Goal: Information Seeking & Learning: Understand process/instructions

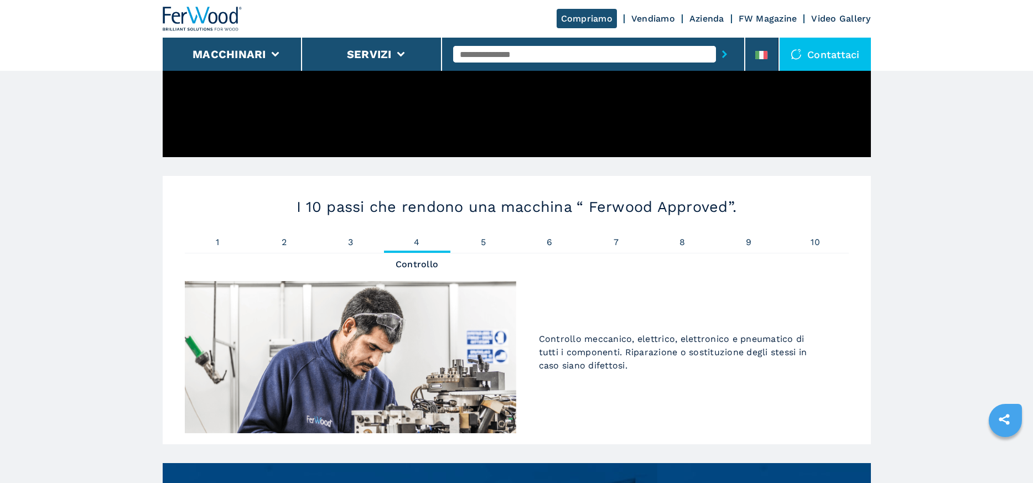
scroll to position [609, 0]
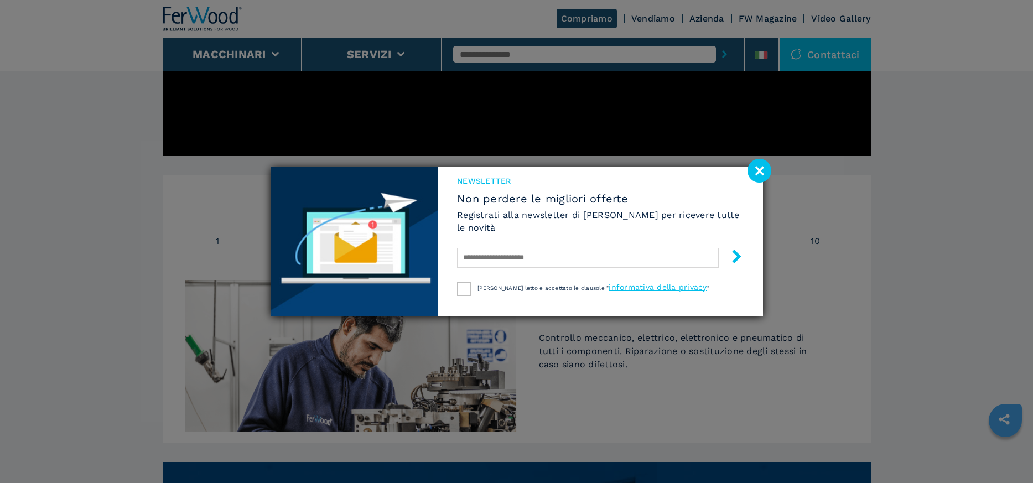
click at [761, 167] on image at bounding box center [760, 171] width 24 height 24
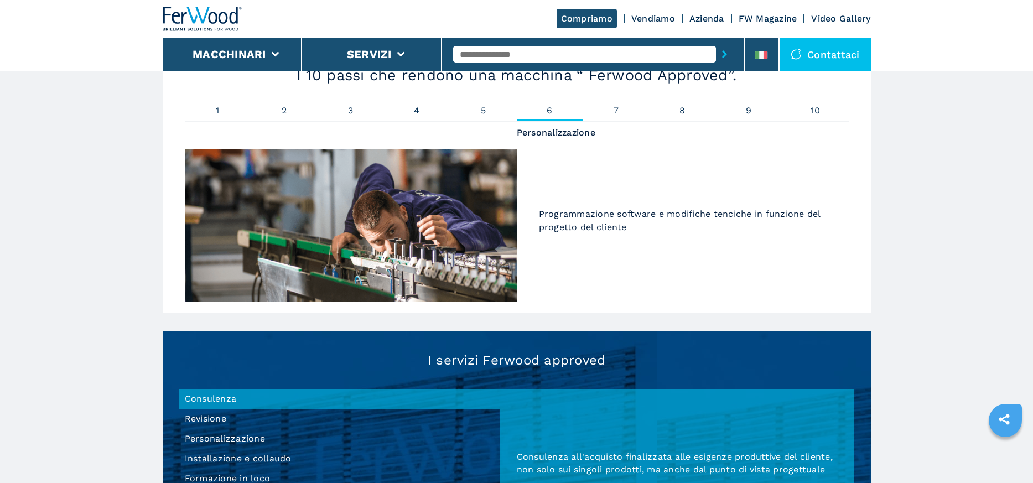
scroll to position [720, 0]
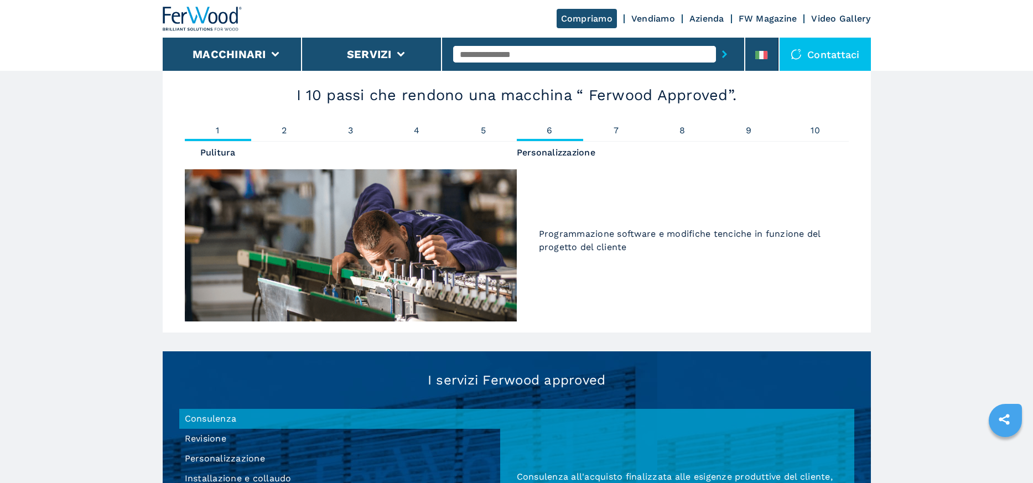
click at [225, 135] on li "1 Pulitura" at bounding box center [218, 133] width 66 height 15
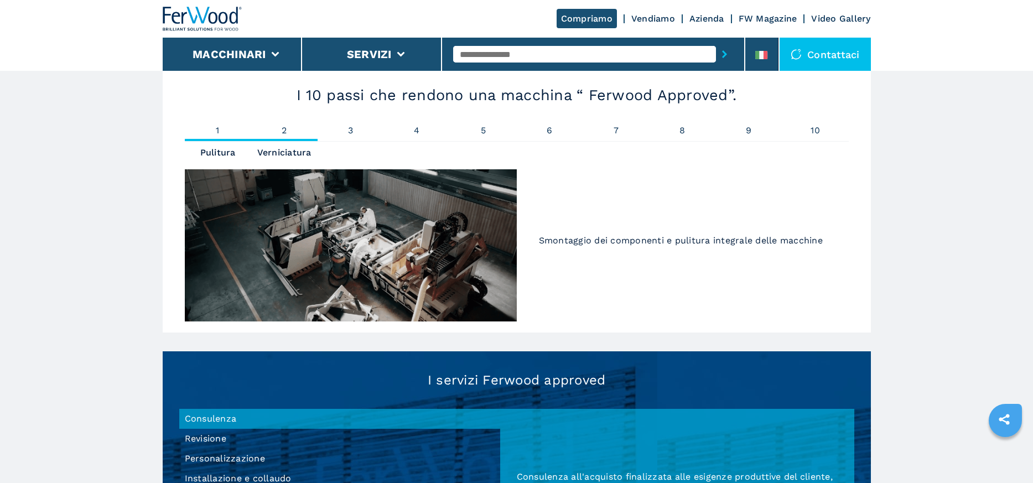
click at [284, 128] on span "2" at bounding box center [284, 130] width 66 height 9
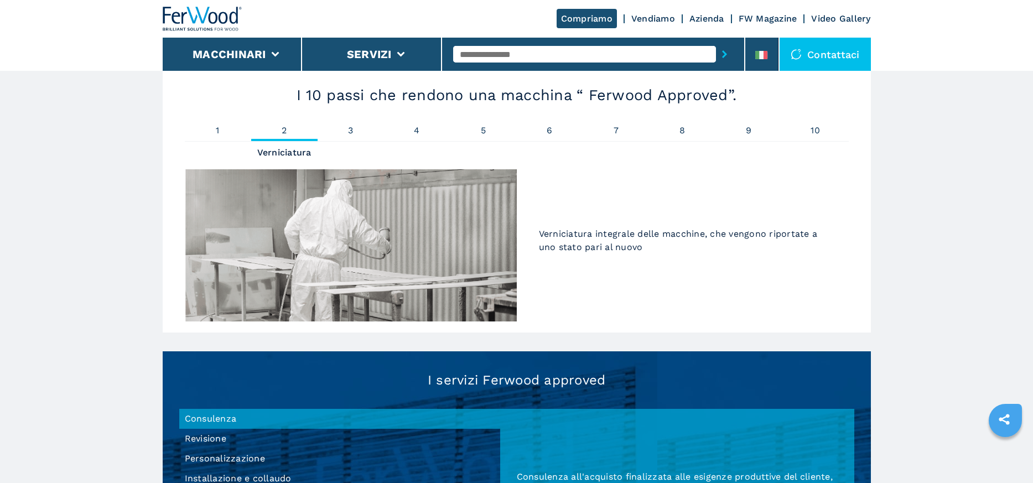
click at [350, 123] on div "I 10 passi che rendono una macchina “ Ferwood Approved”. 1 Pulitura 2 Verniciat…" at bounding box center [517, 198] width 708 height 268
click at [352, 131] on span "3" at bounding box center [351, 130] width 66 height 9
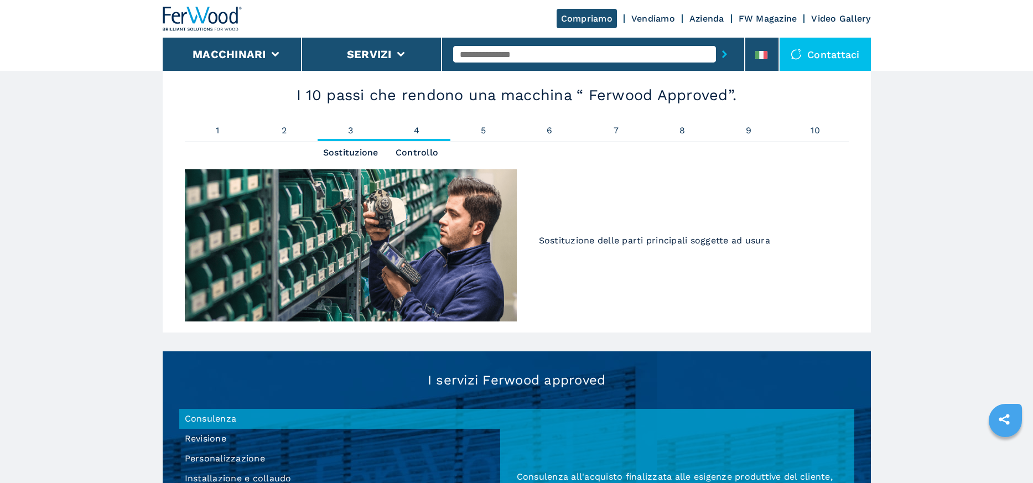
click at [411, 130] on span "4" at bounding box center [417, 130] width 66 height 9
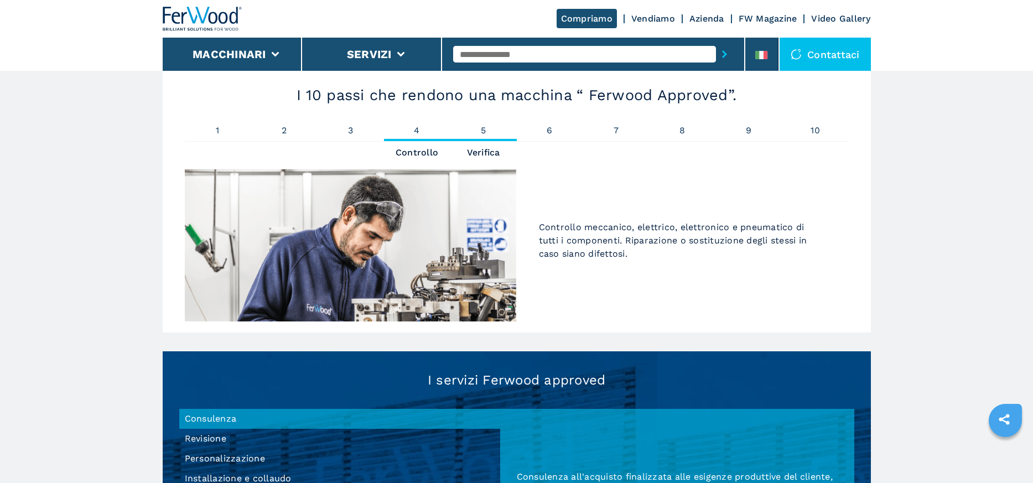
click at [481, 131] on span "5" at bounding box center [484, 130] width 66 height 9
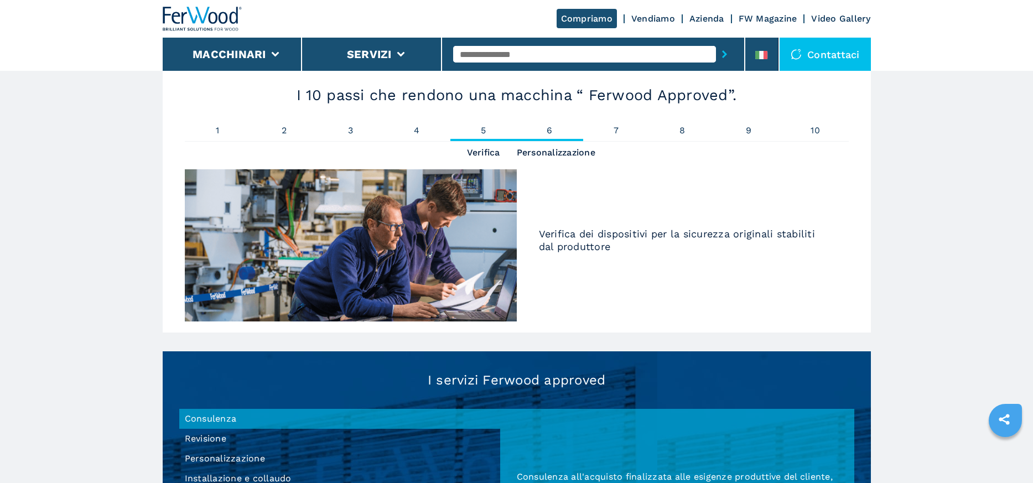
click at [547, 132] on span "6" at bounding box center [550, 130] width 66 height 9
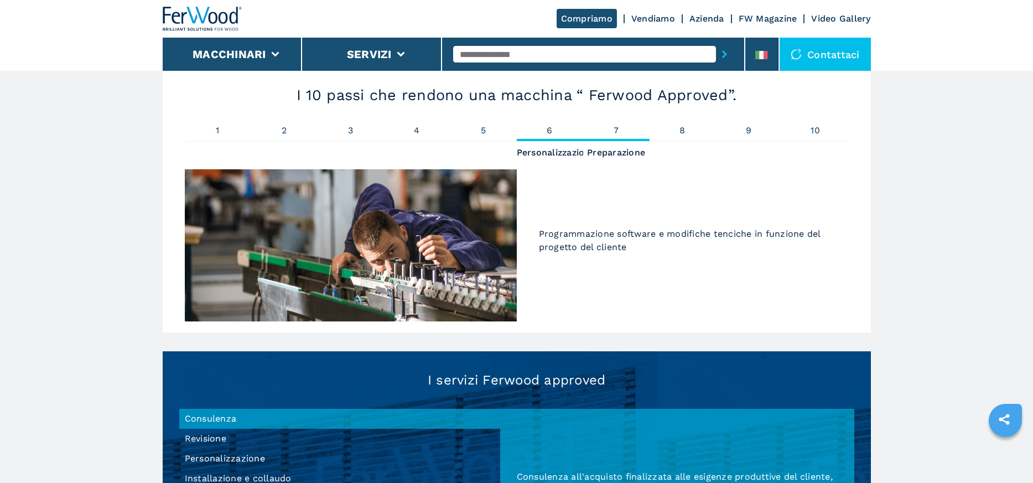
click at [612, 134] on span "7" at bounding box center [616, 130] width 66 height 9
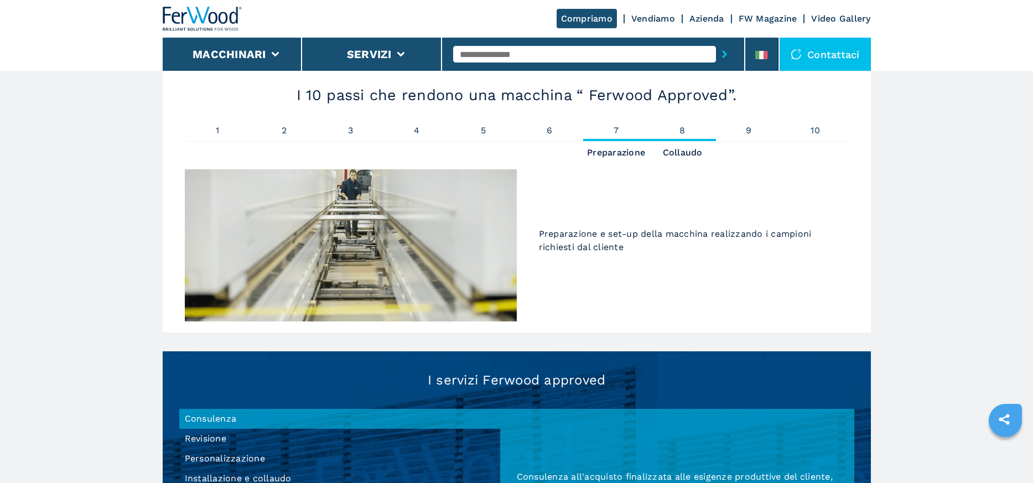
click at [679, 127] on span "8" at bounding box center [683, 130] width 66 height 9
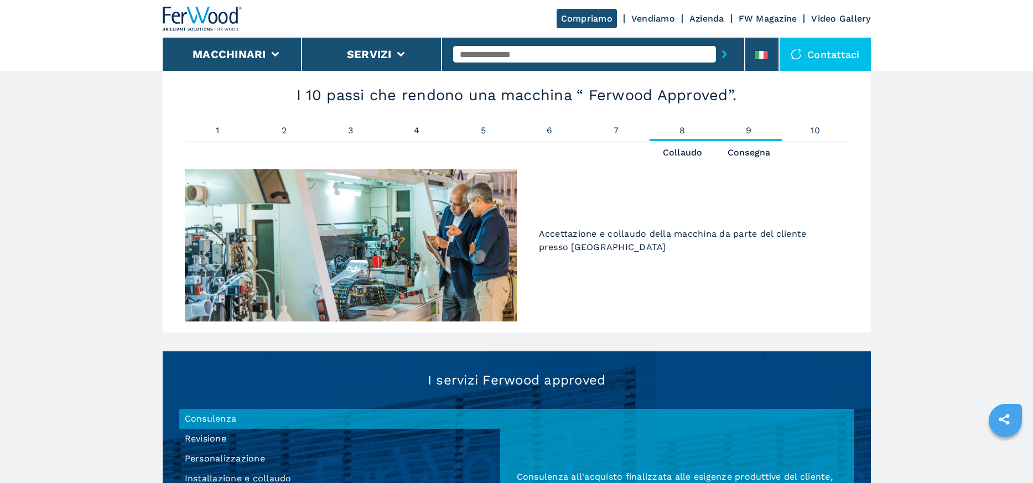
click at [751, 130] on span "9" at bounding box center [749, 130] width 66 height 9
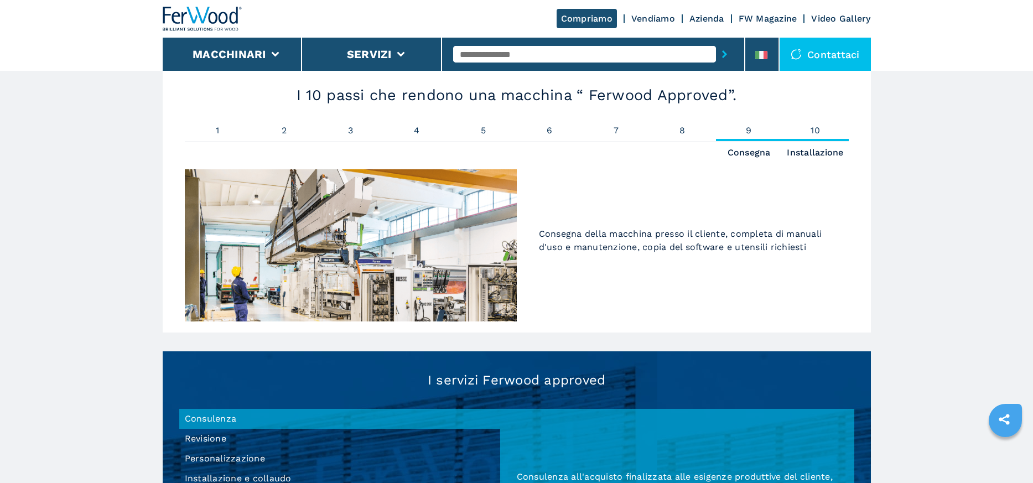
click at [814, 130] on span "10" at bounding box center [816, 130] width 66 height 9
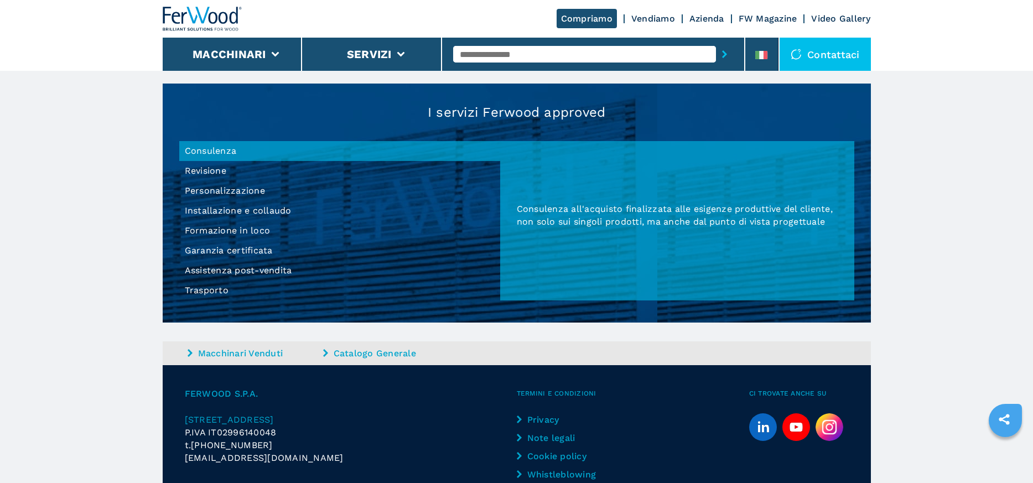
scroll to position [996, 0]
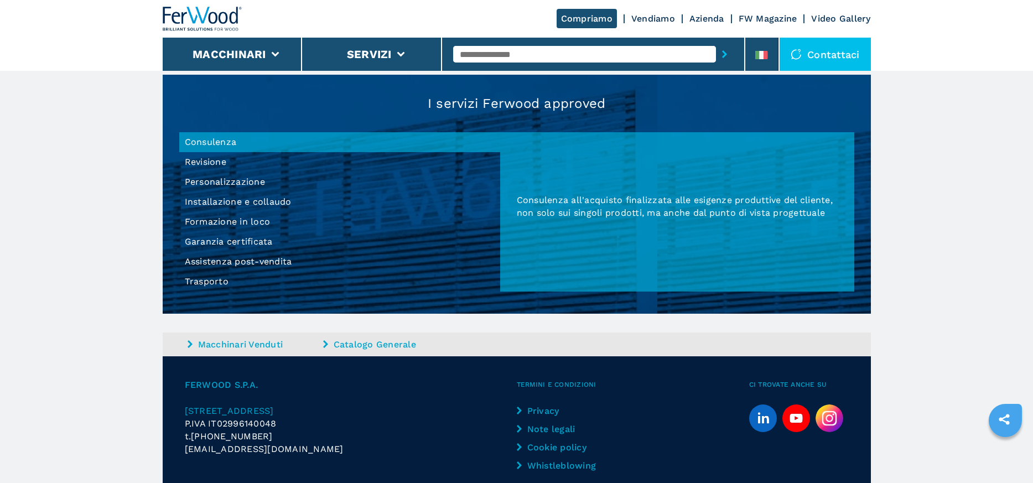
click at [258, 260] on li "Assistenza post-vendita" at bounding box center [339, 262] width 321 height 20
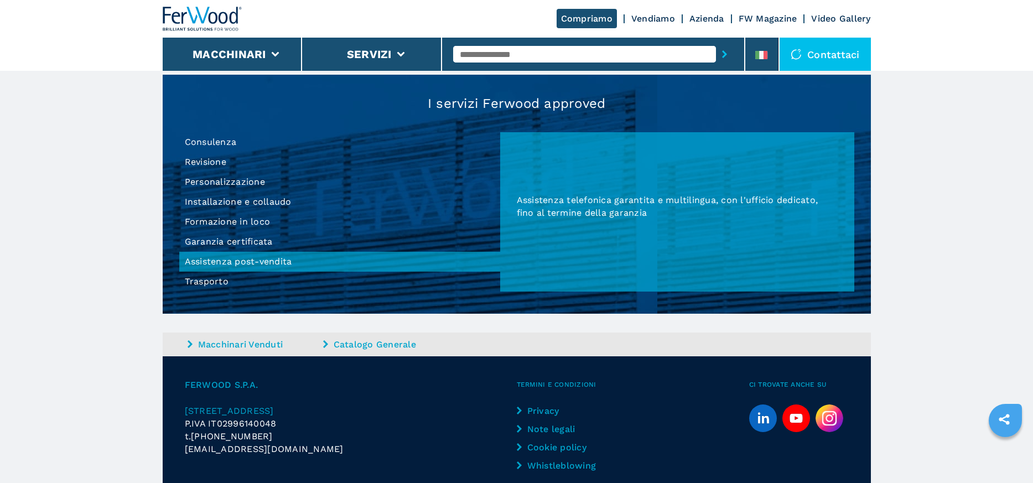
click at [246, 179] on li "Personalizzazione" at bounding box center [339, 182] width 321 height 20
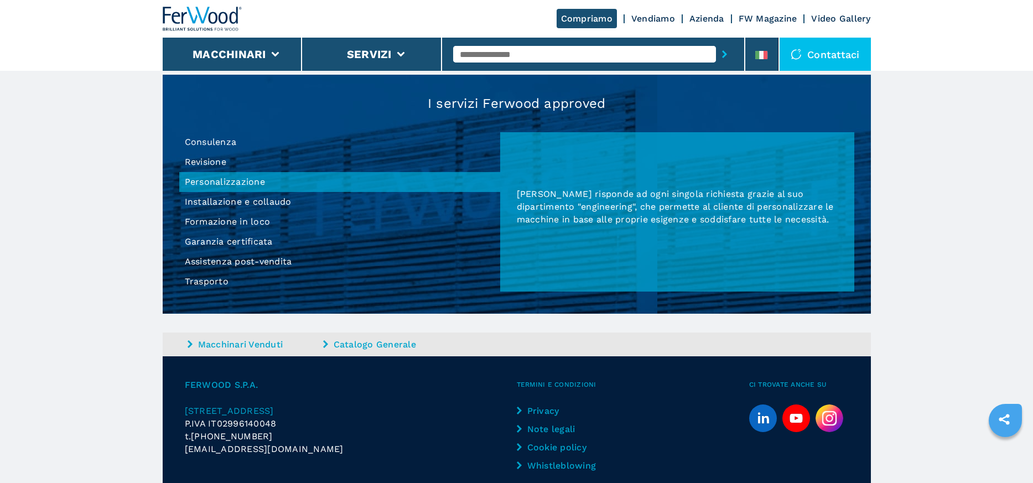
click at [196, 163] on li "Revisione" at bounding box center [339, 162] width 321 height 20
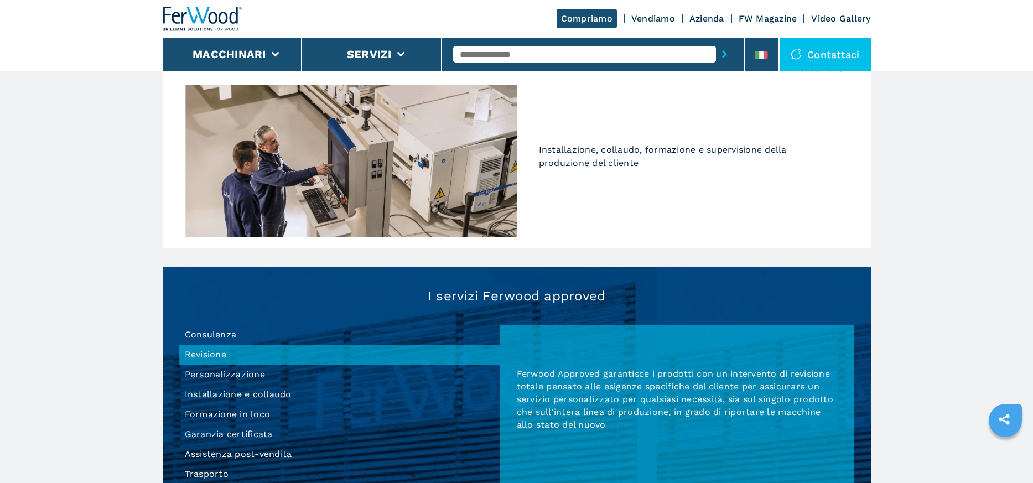
scroll to position [830, 0]
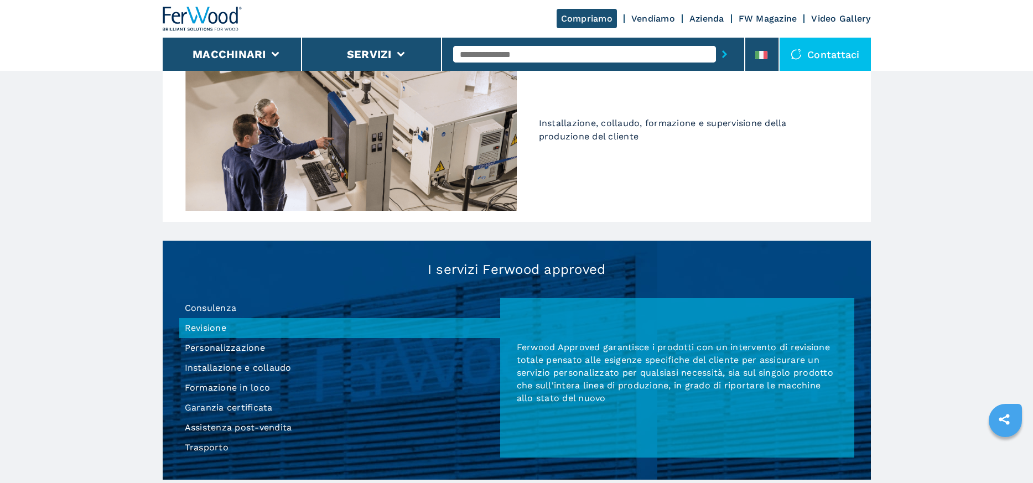
click at [206, 311] on li "Consulenza" at bounding box center [339, 308] width 321 height 20
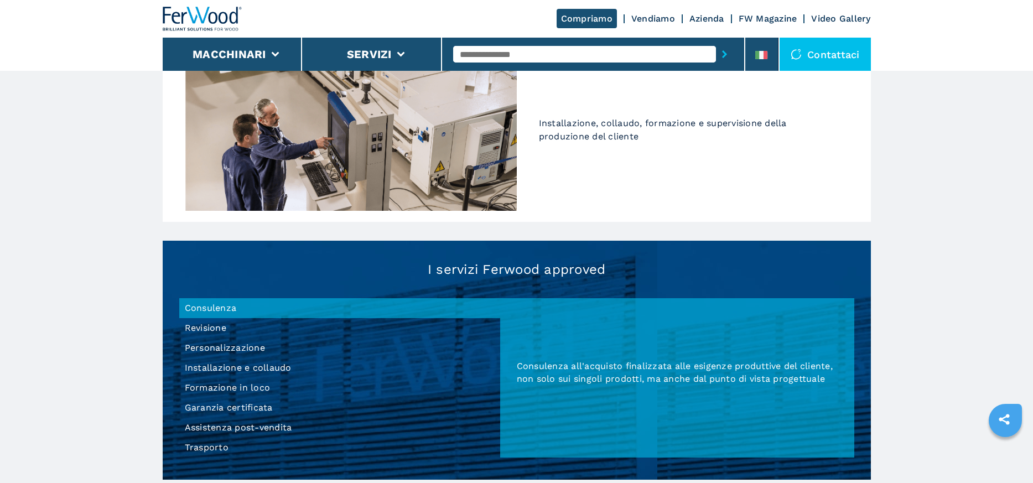
click at [201, 324] on li "Revisione" at bounding box center [339, 328] width 321 height 20
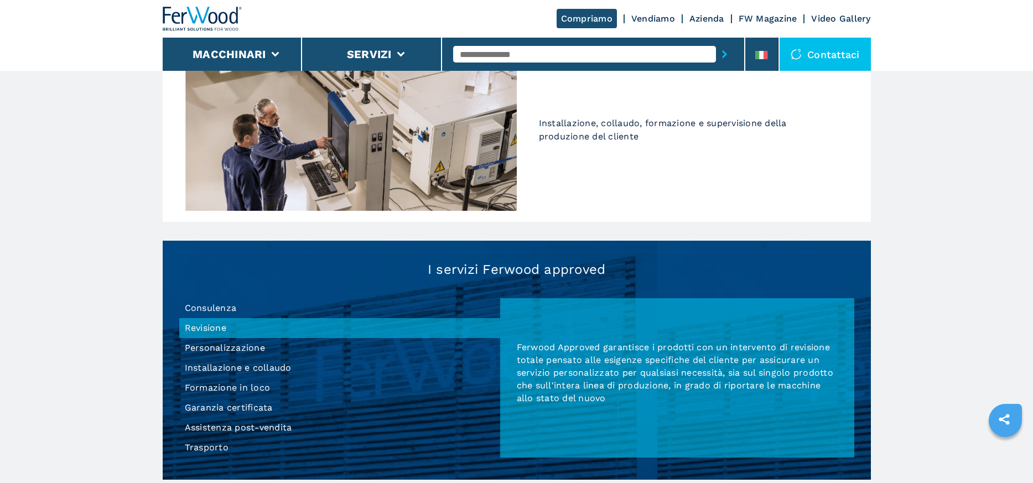
click at [208, 346] on li "Personalizzazione" at bounding box center [339, 348] width 321 height 20
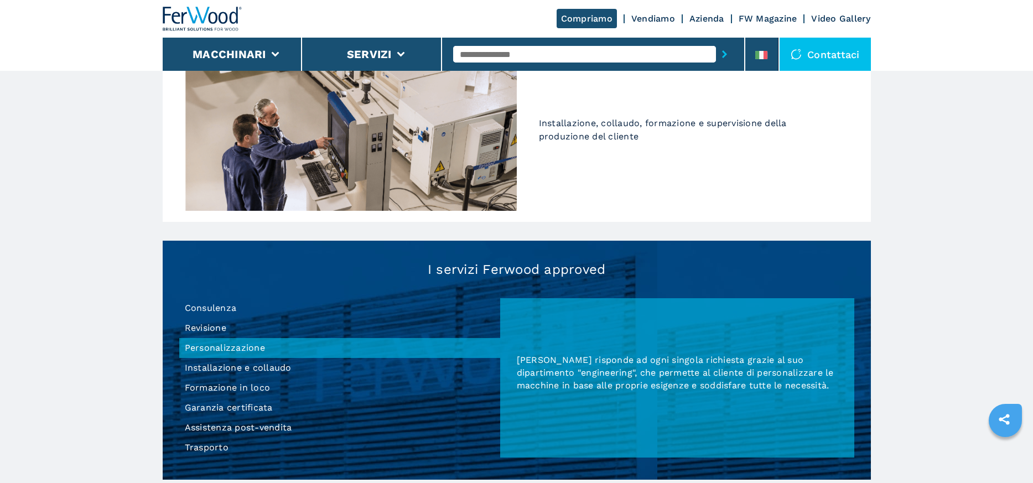
click at [212, 370] on li "Installazione e collaudo" at bounding box center [339, 368] width 321 height 20
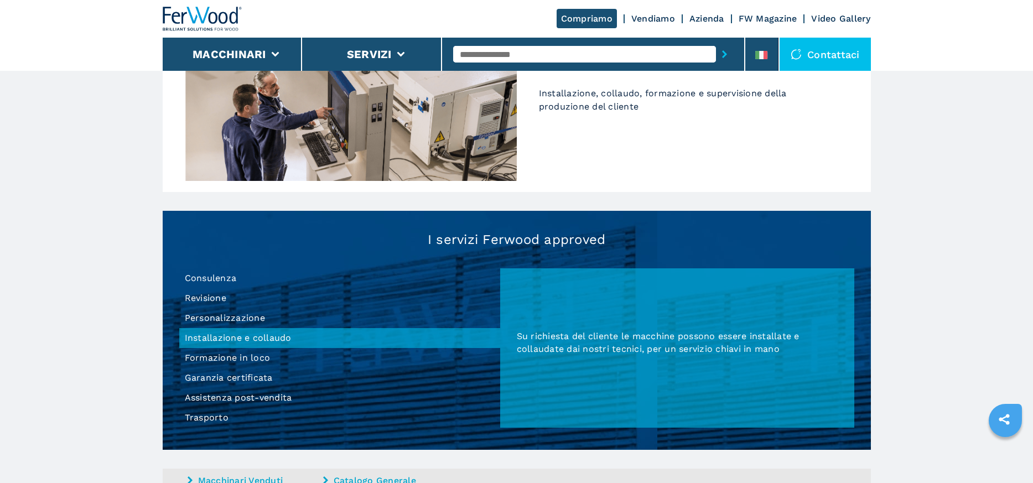
scroll to position [886, 0]
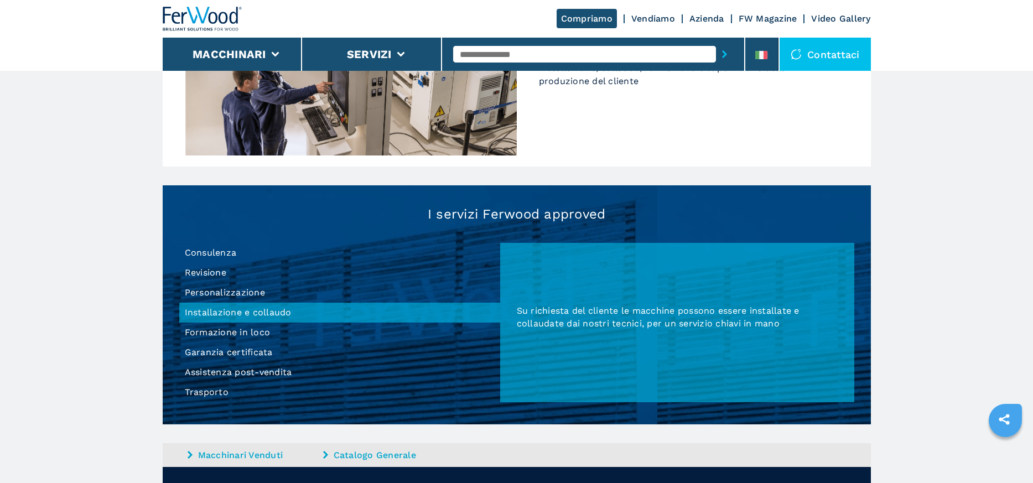
click at [211, 333] on li "Formazione in loco" at bounding box center [339, 333] width 321 height 20
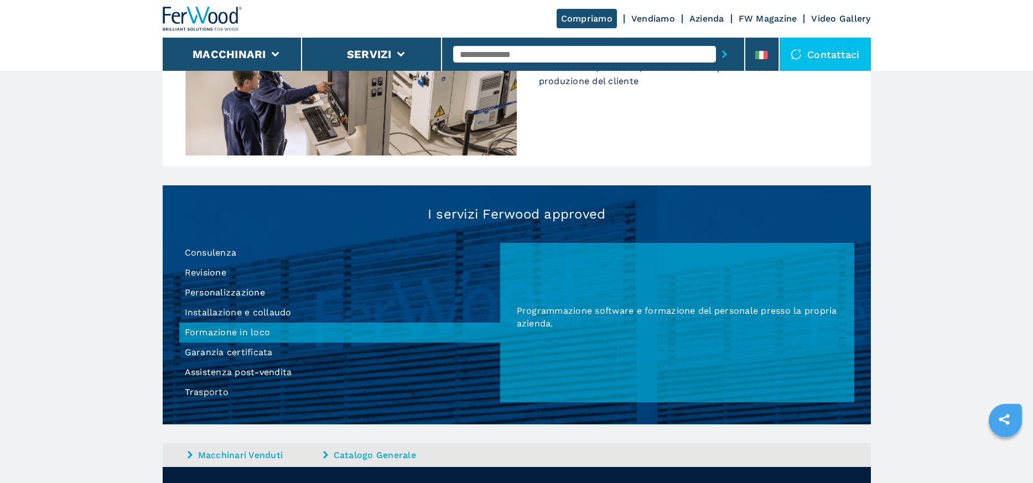
click at [216, 353] on li "Garanzia certificata" at bounding box center [339, 353] width 321 height 20
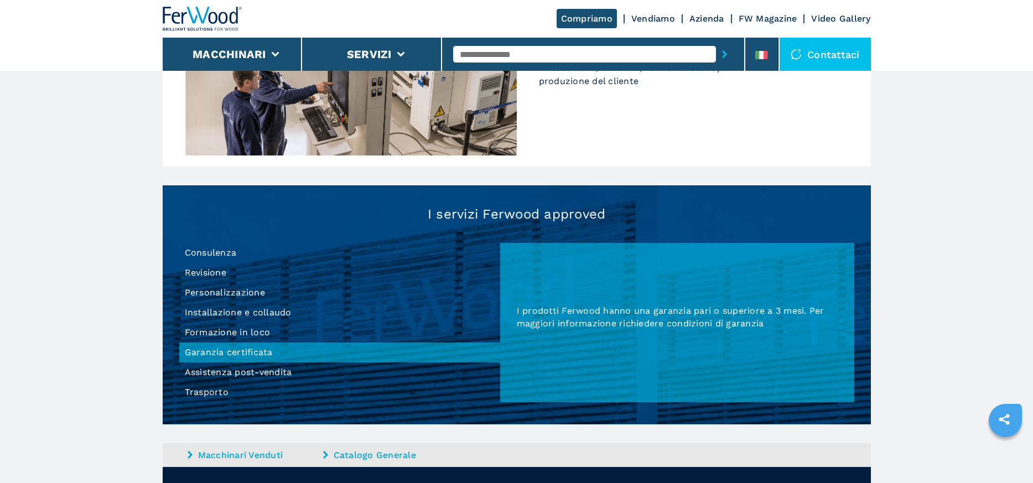
click at [219, 373] on li "Assistenza post-vendita" at bounding box center [339, 373] width 321 height 20
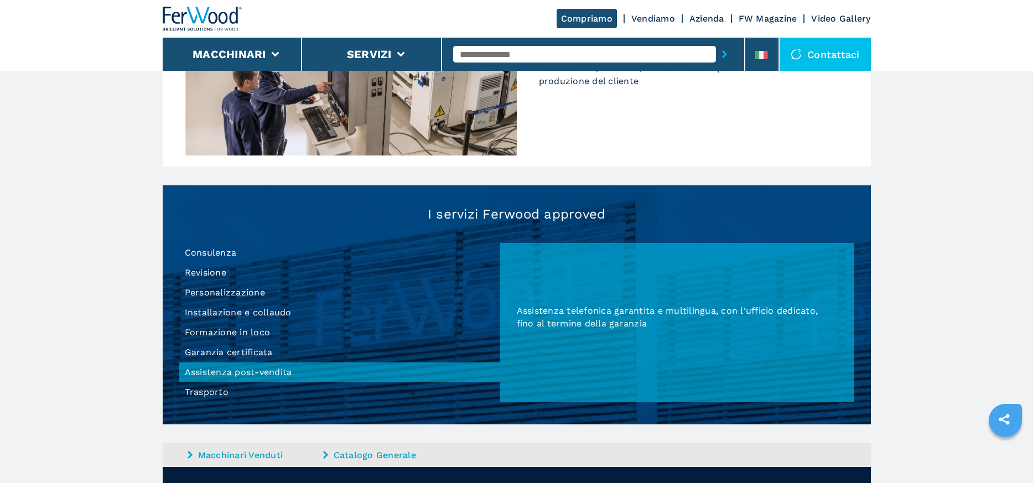
click at [206, 389] on li "Trasporto" at bounding box center [339, 392] width 321 height 20
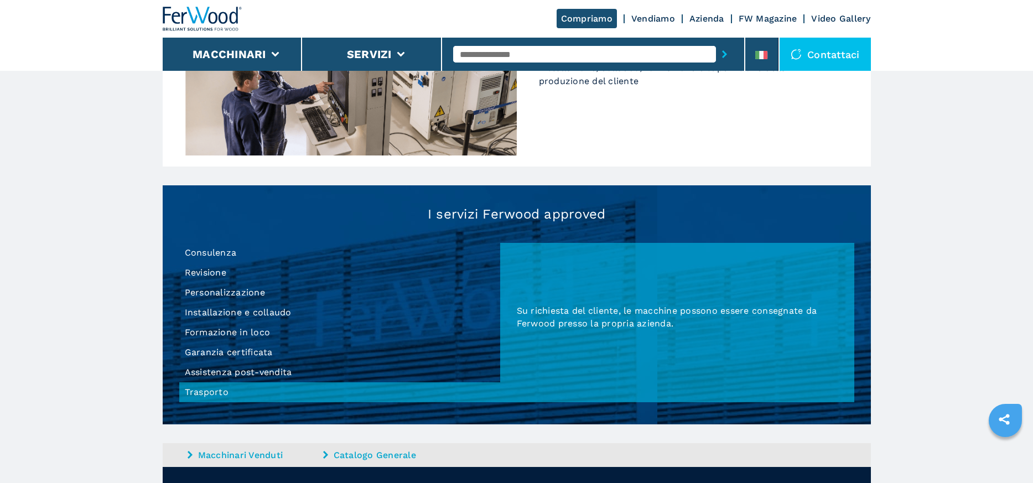
drag, startPoint x: 202, startPoint y: 377, endPoint x: 953, endPoint y: 245, distance: 762.7
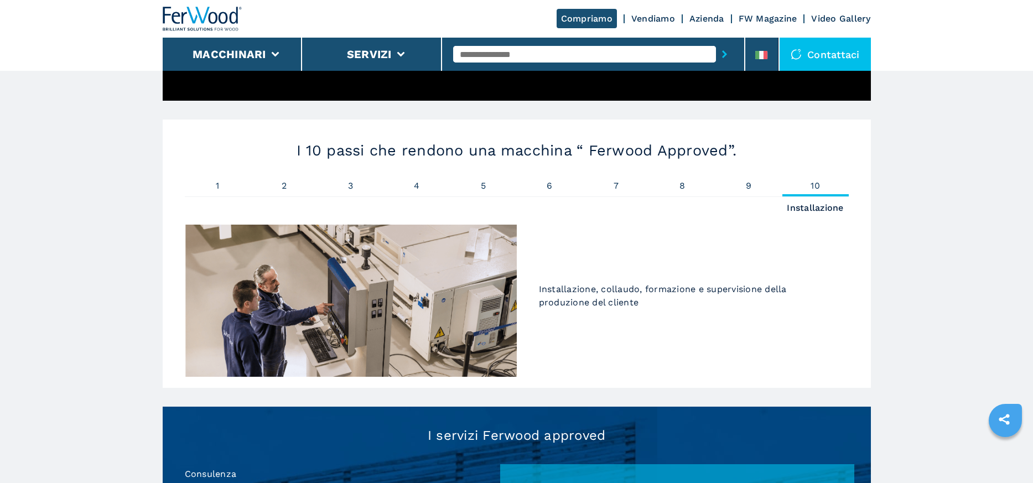
scroll to position [661, 0]
